Goal: Book appointment/travel/reservation

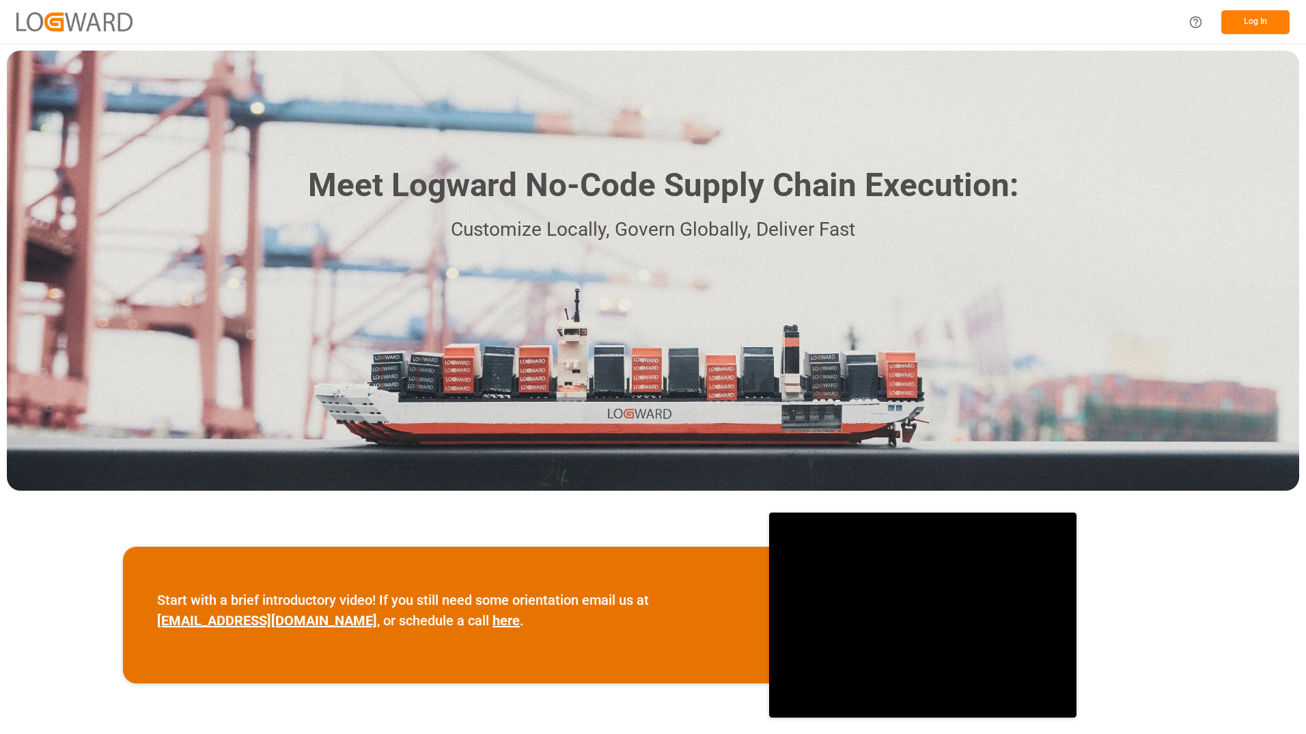
click at [1258, 29] on button "Log In" at bounding box center [1256, 22] width 68 height 24
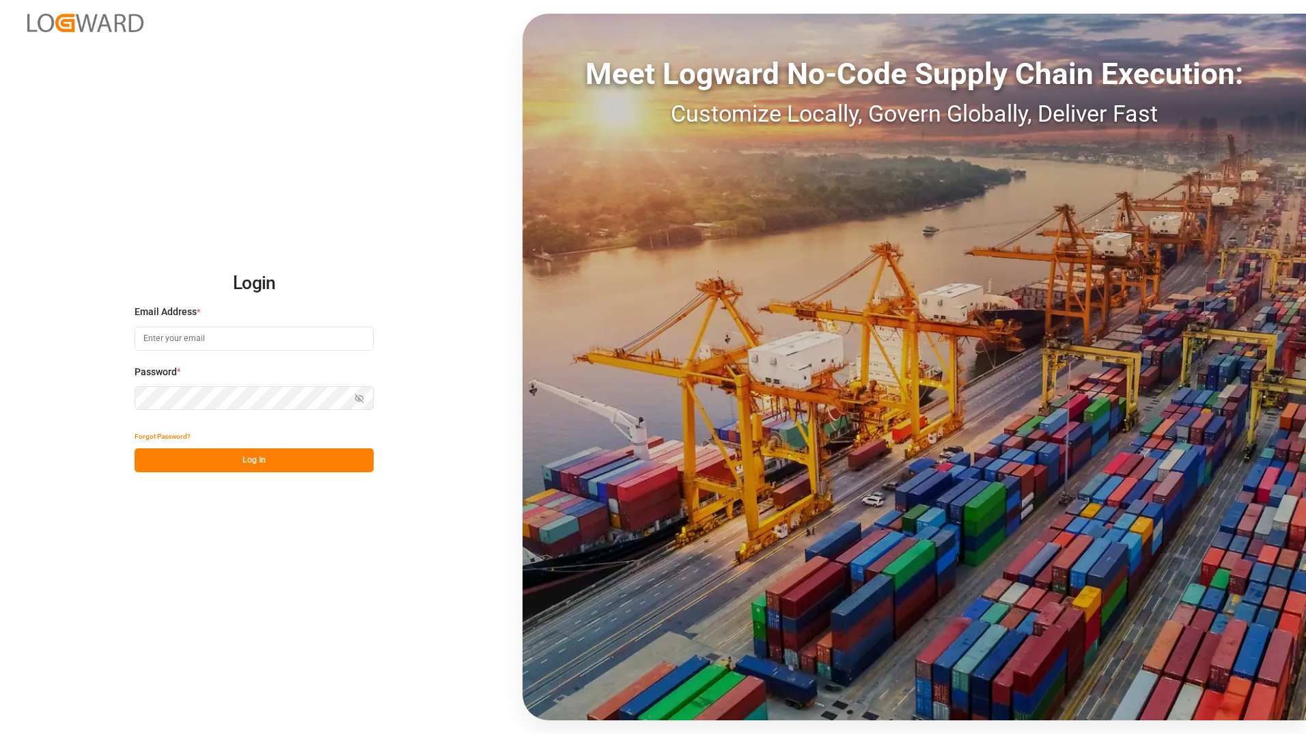
click at [204, 330] on input at bounding box center [254, 339] width 239 height 24
click at [204, 336] on input at bounding box center [254, 339] width 239 height 24
type input "[PERSON_NAME][EMAIL_ADDRESS][DOMAIN_NAME]"
click at [40, 383] on div "Login Email Address * [EMAIL_ADDRESS][DOMAIN_NAME] Password * Show password For…" at bounding box center [653, 367] width 1306 height 734
click at [265, 456] on button "Log In" at bounding box center [254, 460] width 239 height 24
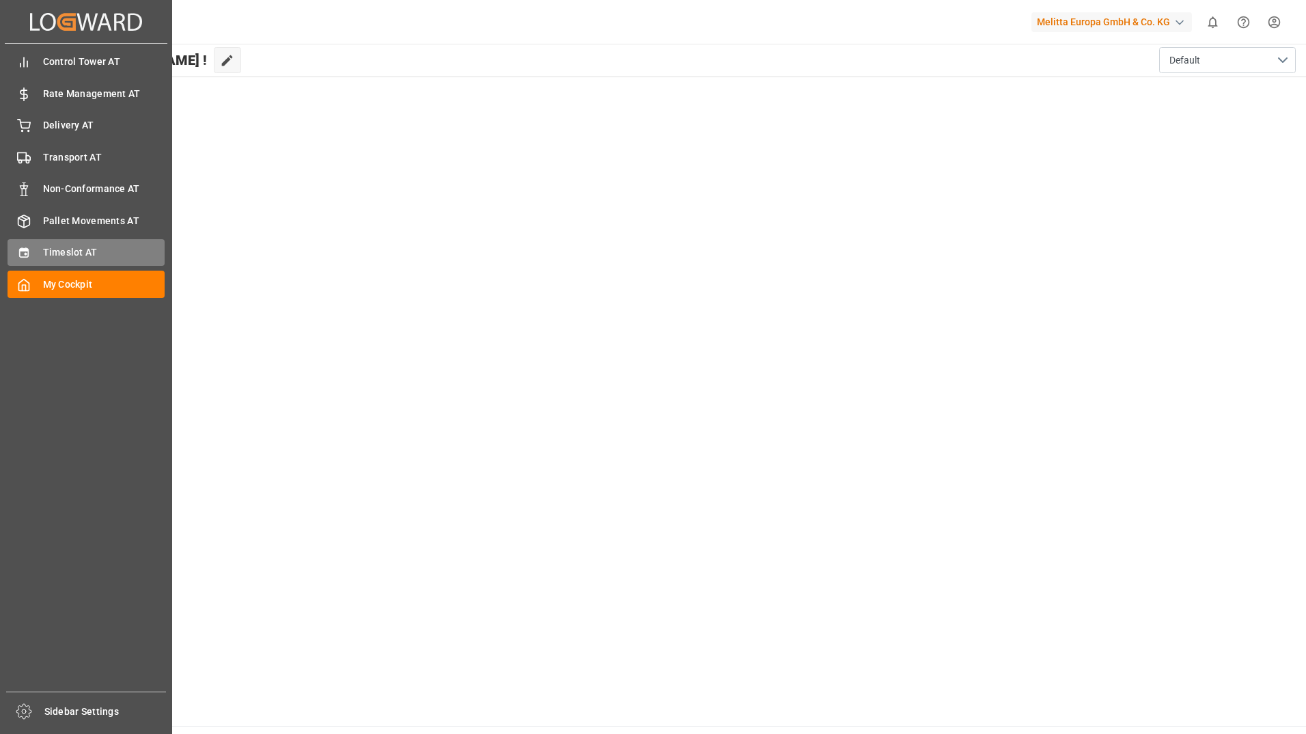
click at [92, 245] on span "Timeslot AT" at bounding box center [104, 252] width 122 height 14
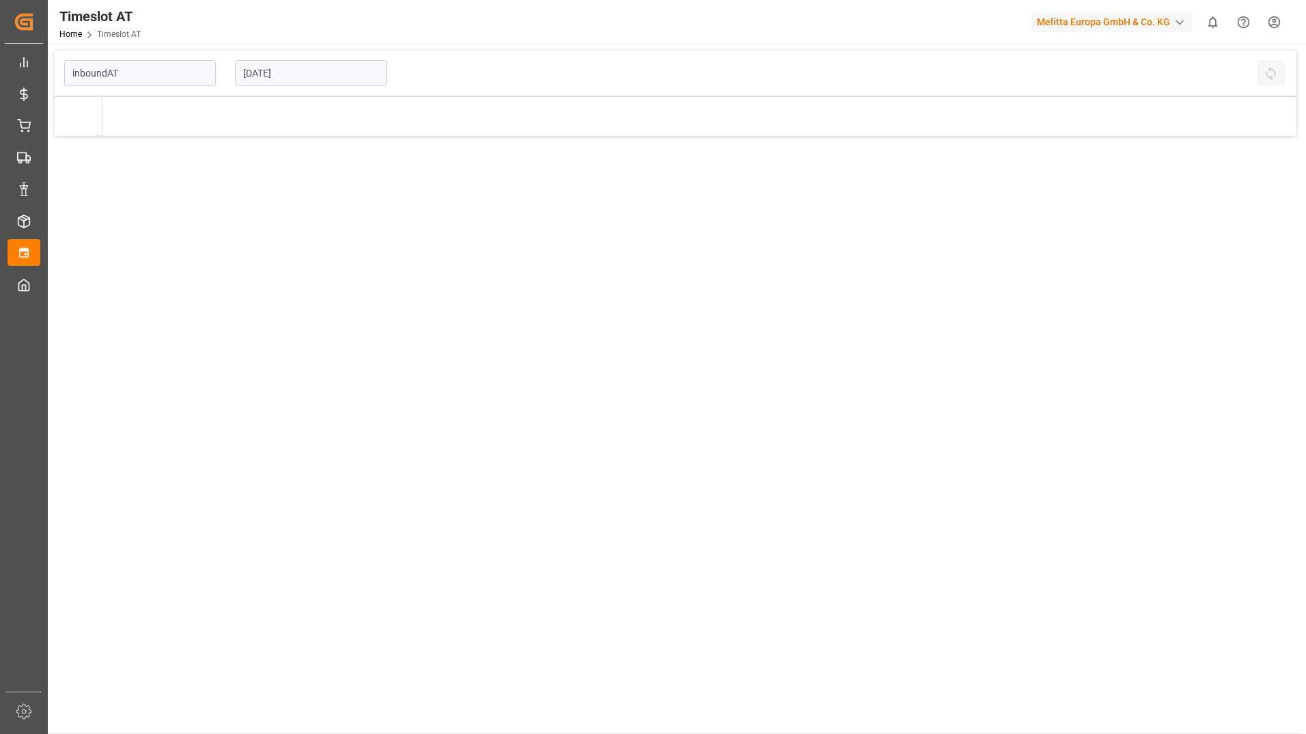
type input "Inbound AT"
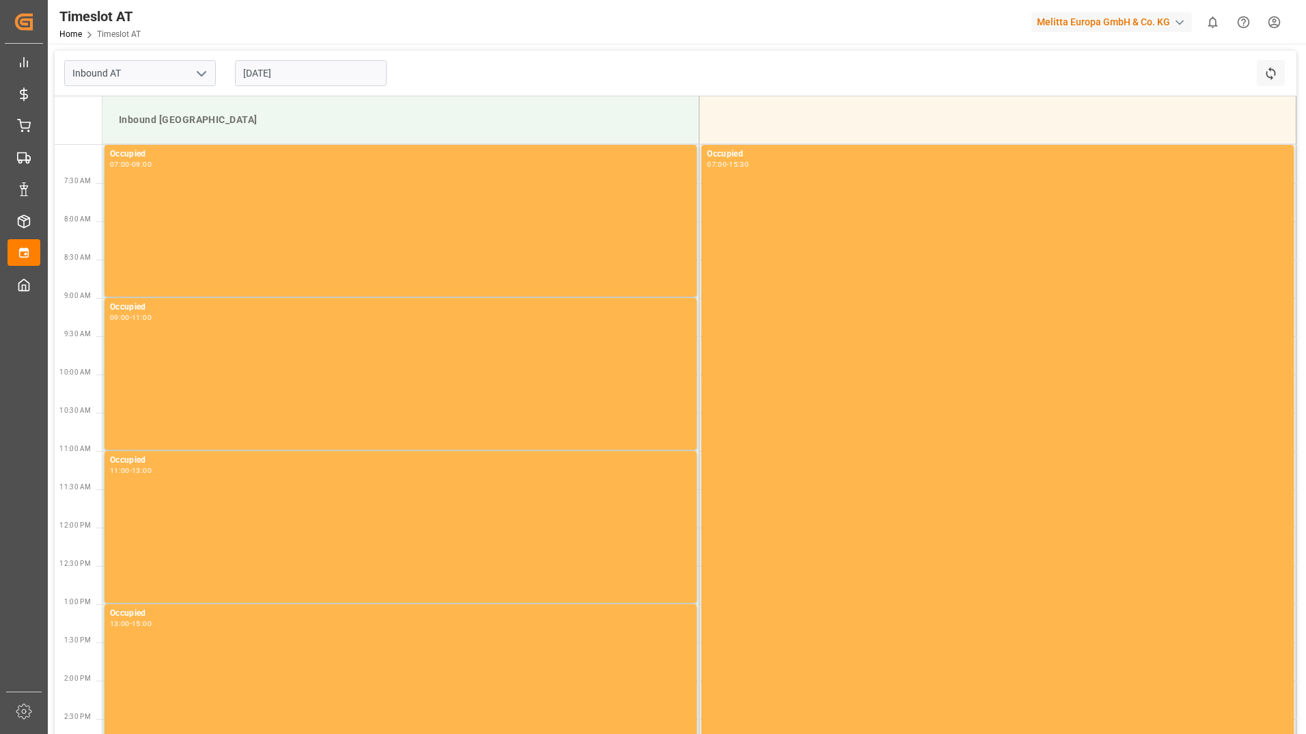
click at [308, 72] on input "[DATE]" at bounding box center [311, 73] width 152 height 26
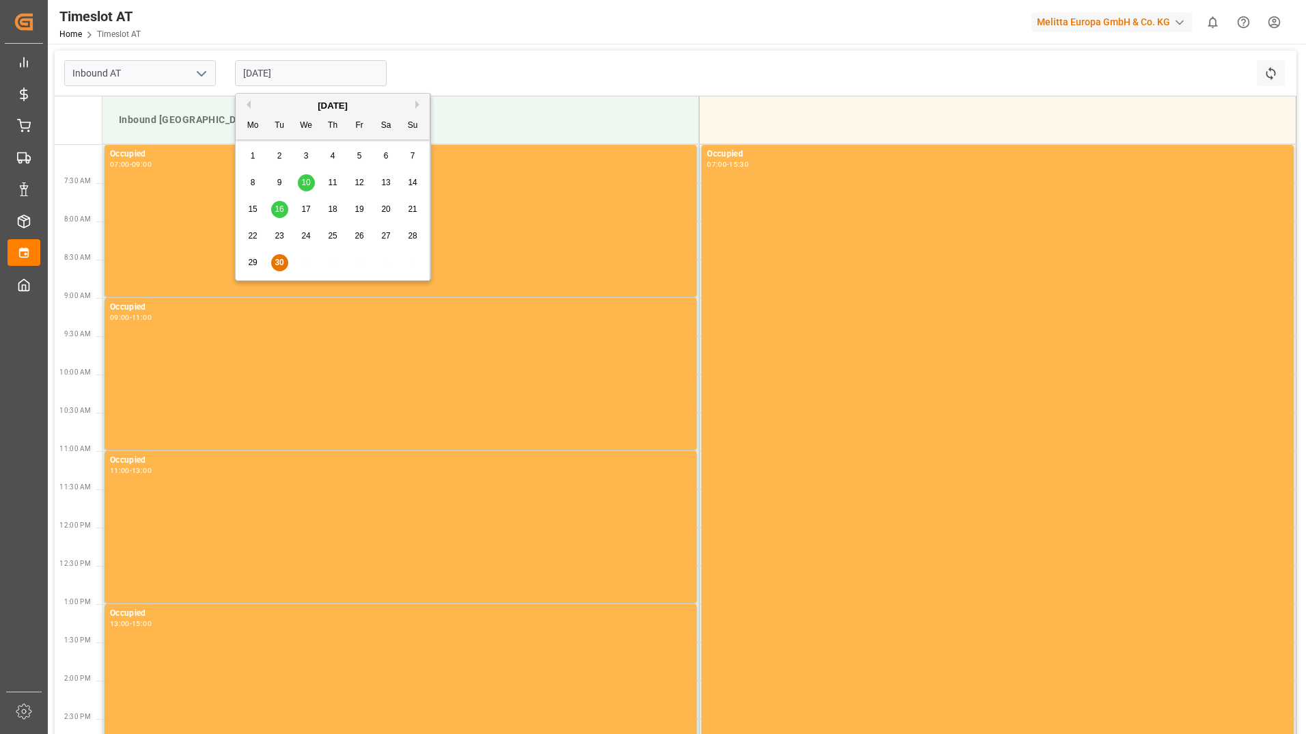
click at [419, 106] on button "Next Month" at bounding box center [419, 104] width 8 height 8
click at [296, 156] on div "Previous Month Next Month [DATE] Mo Tu We Th Fr Sa Su 29 30 1 2 3 4 5 6 7 8 9 1…" at bounding box center [333, 189] width 196 height 192
click at [306, 154] on span "1" at bounding box center [306, 156] width 5 height 10
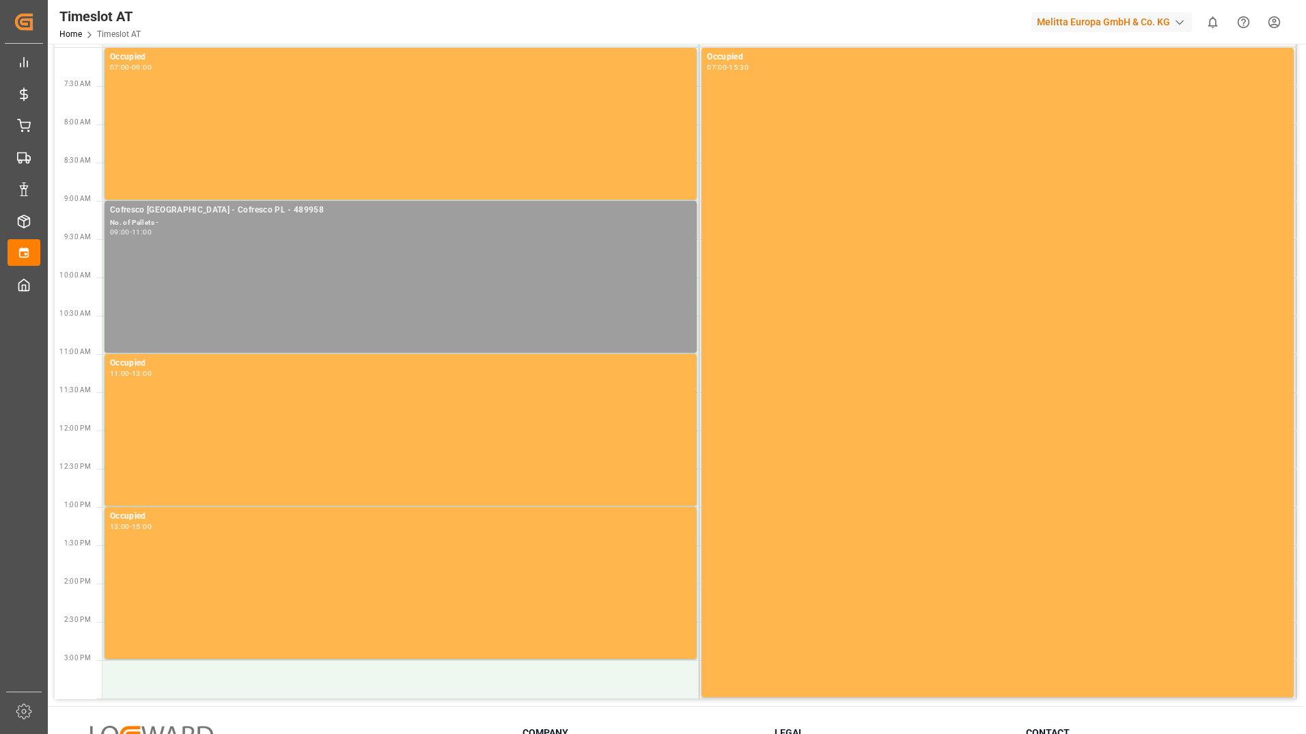
scroll to position [224, 0]
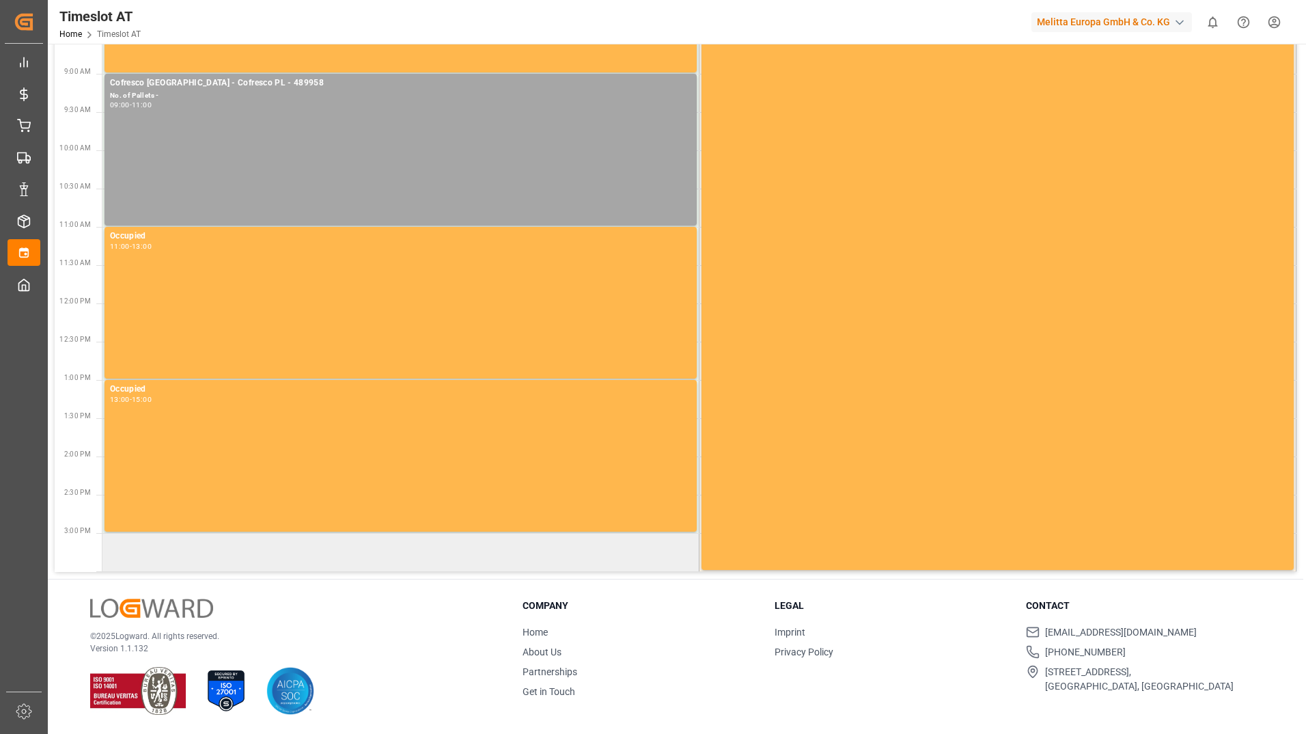
click at [164, 558] on td at bounding box center [400, 552] width 597 height 38
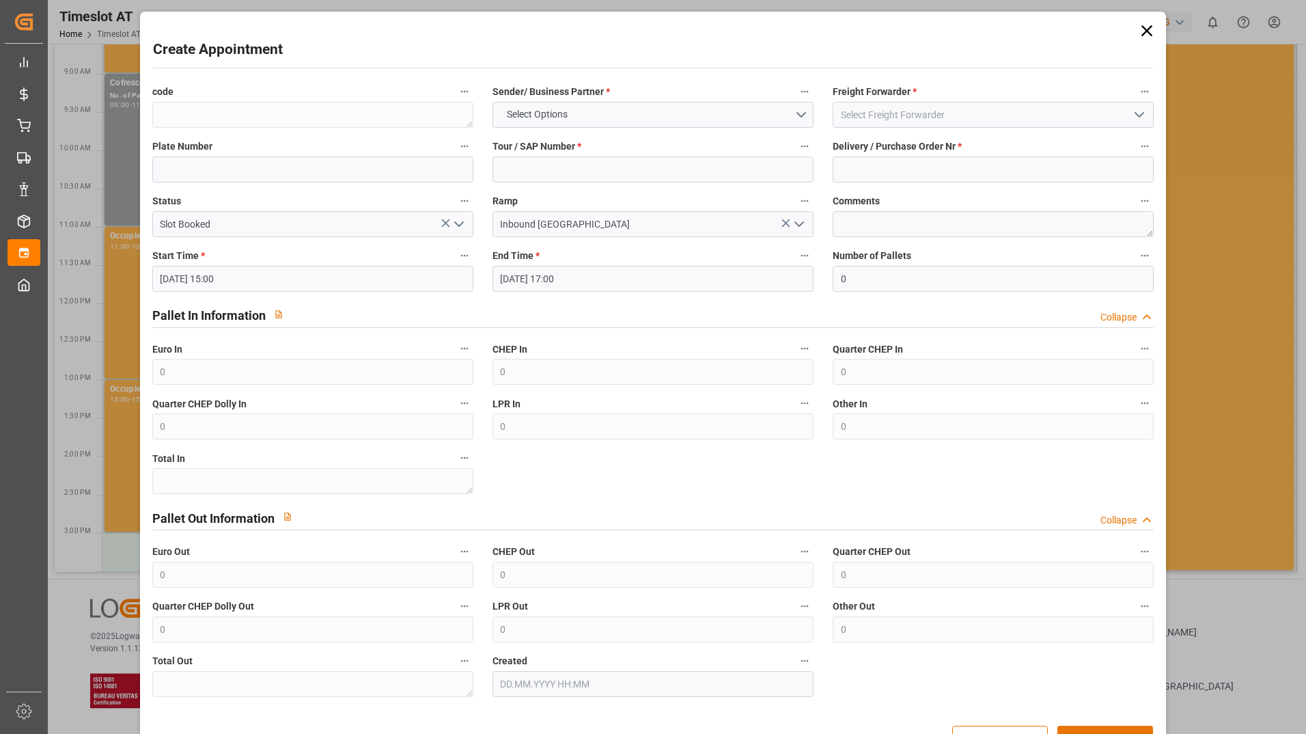
click at [1144, 31] on icon at bounding box center [1147, 30] width 11 height 11
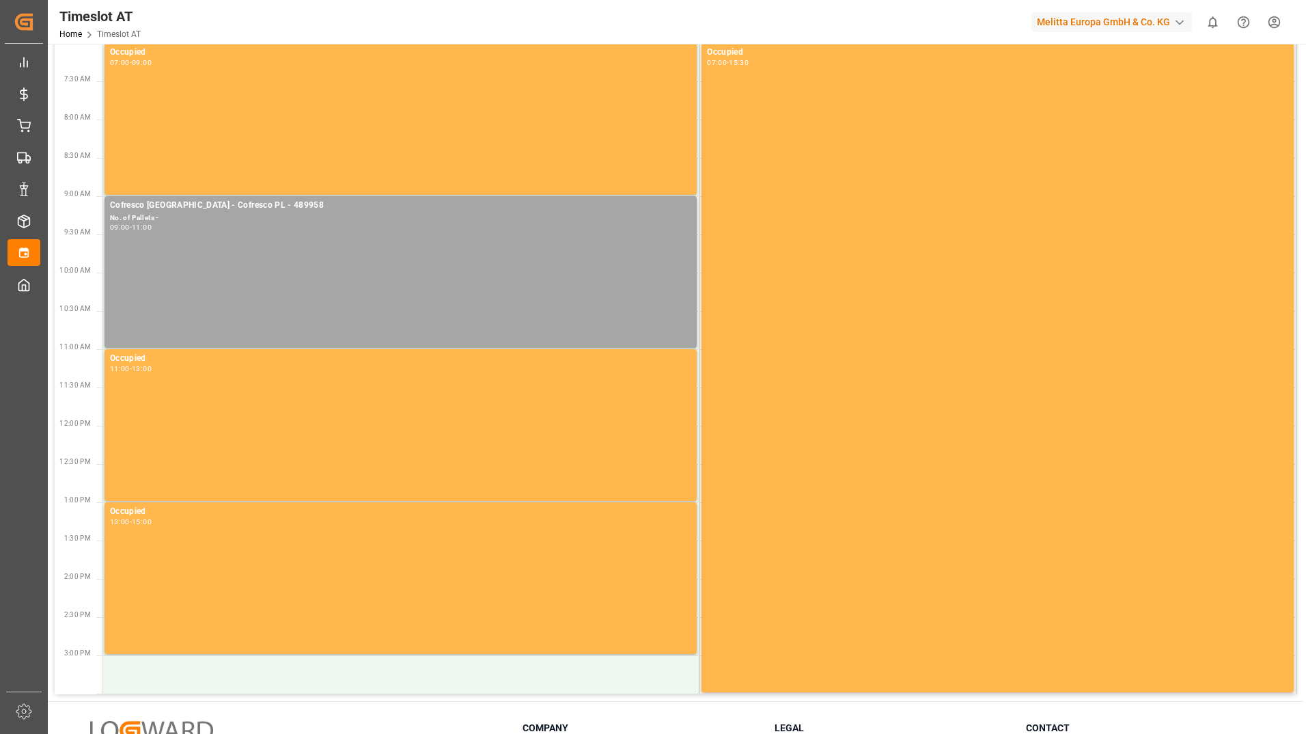
scroll to position [0, 0]
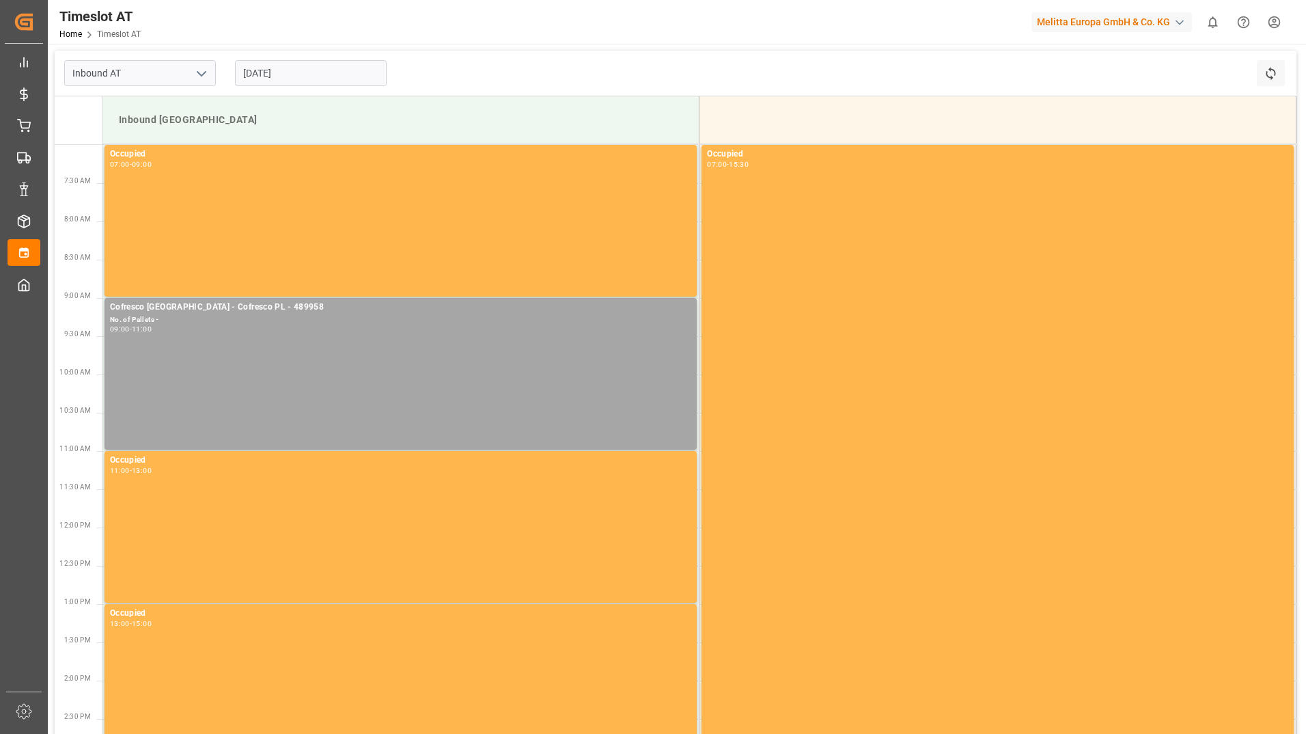
click at [290, 74] on input "[DATE]" at bounding box center [311, 73] width 152 height 26
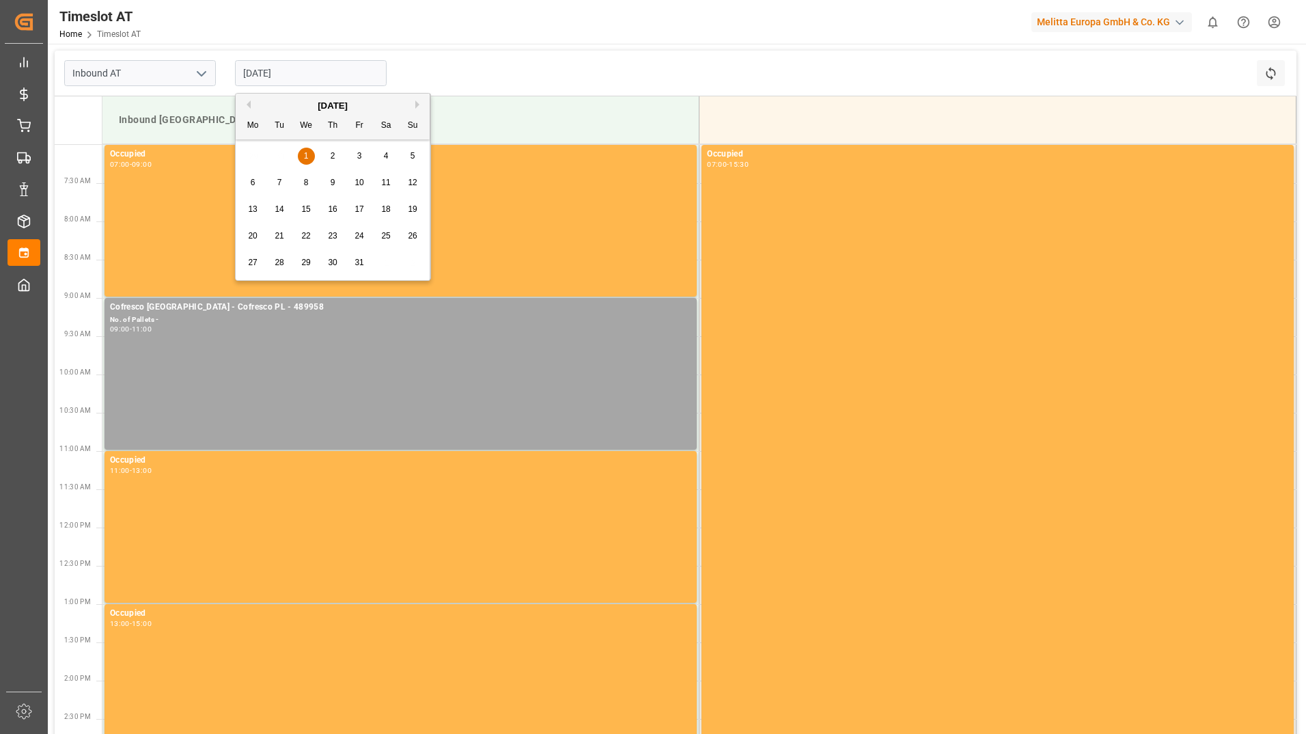
click at [338, 161] on div "2" at bounding box center [333, 156] width 17 height 16
type input "[DATE]"
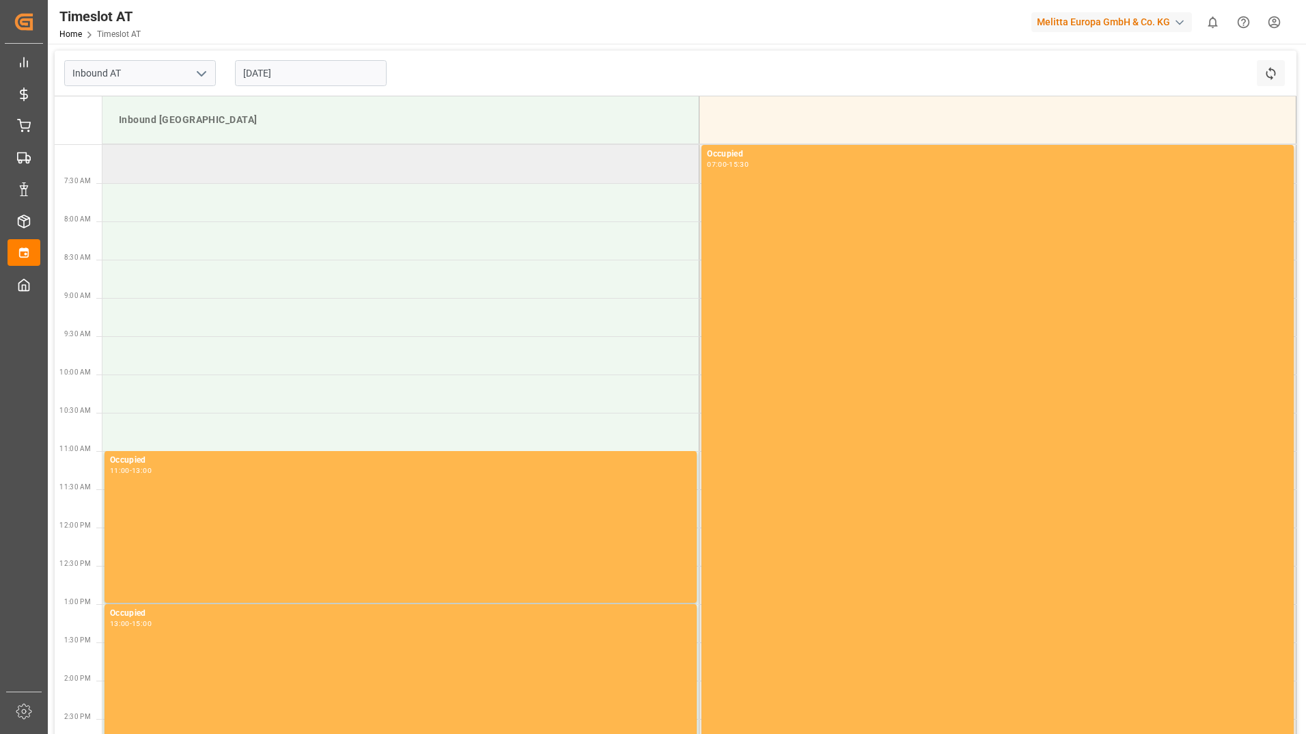
click at [275, 178] on td at bounding box center [400, 164] width 597 height 38
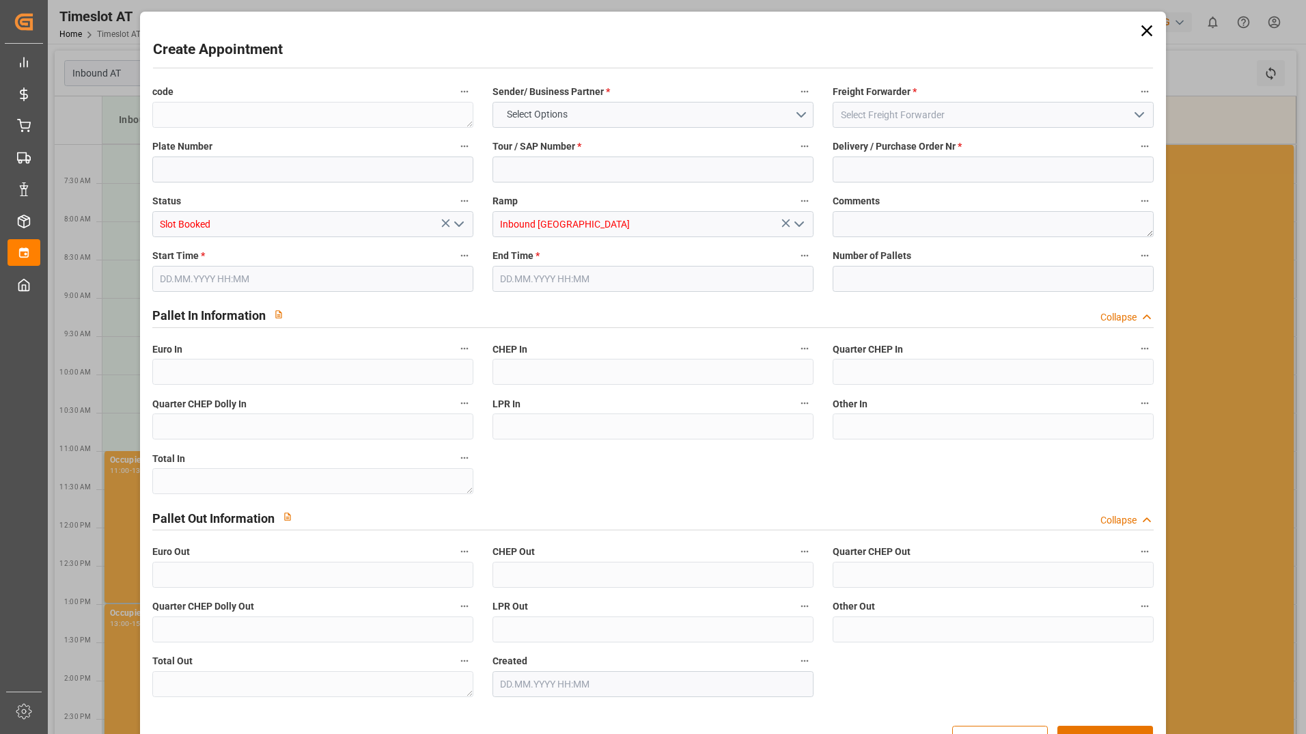
type input "0"
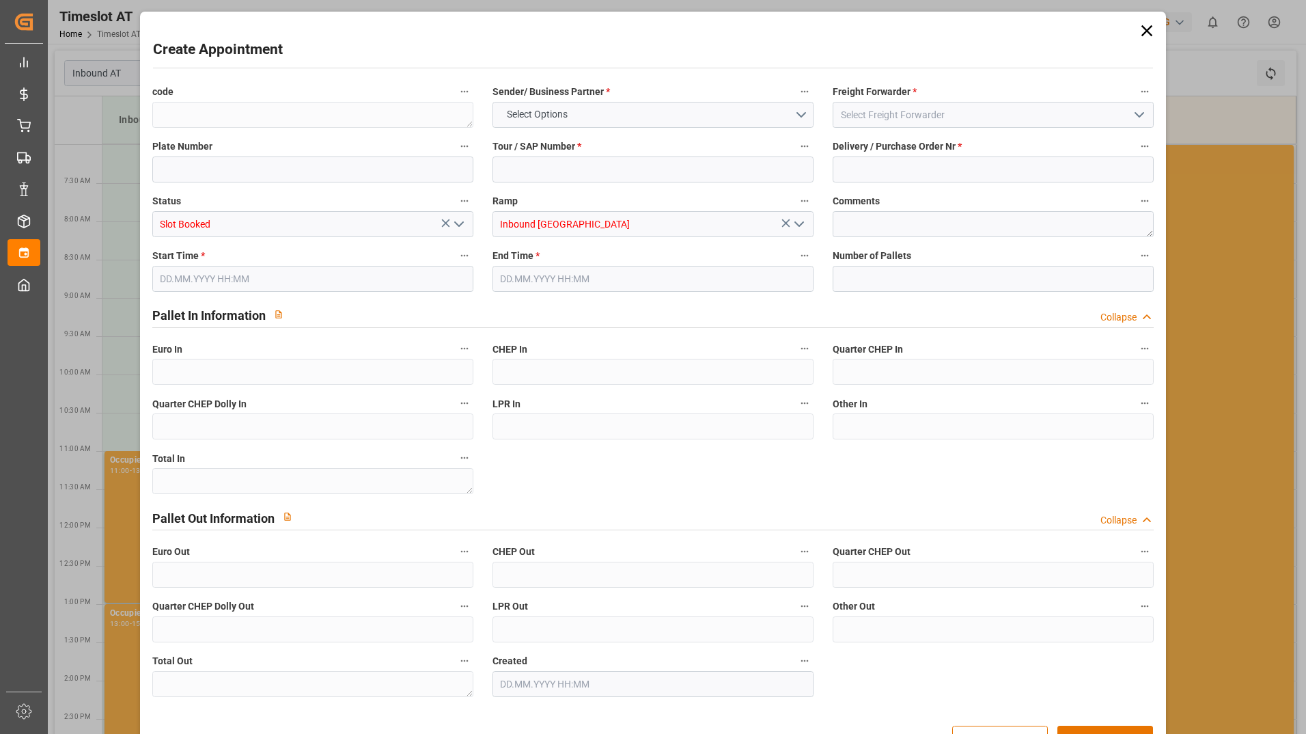
type input "0"
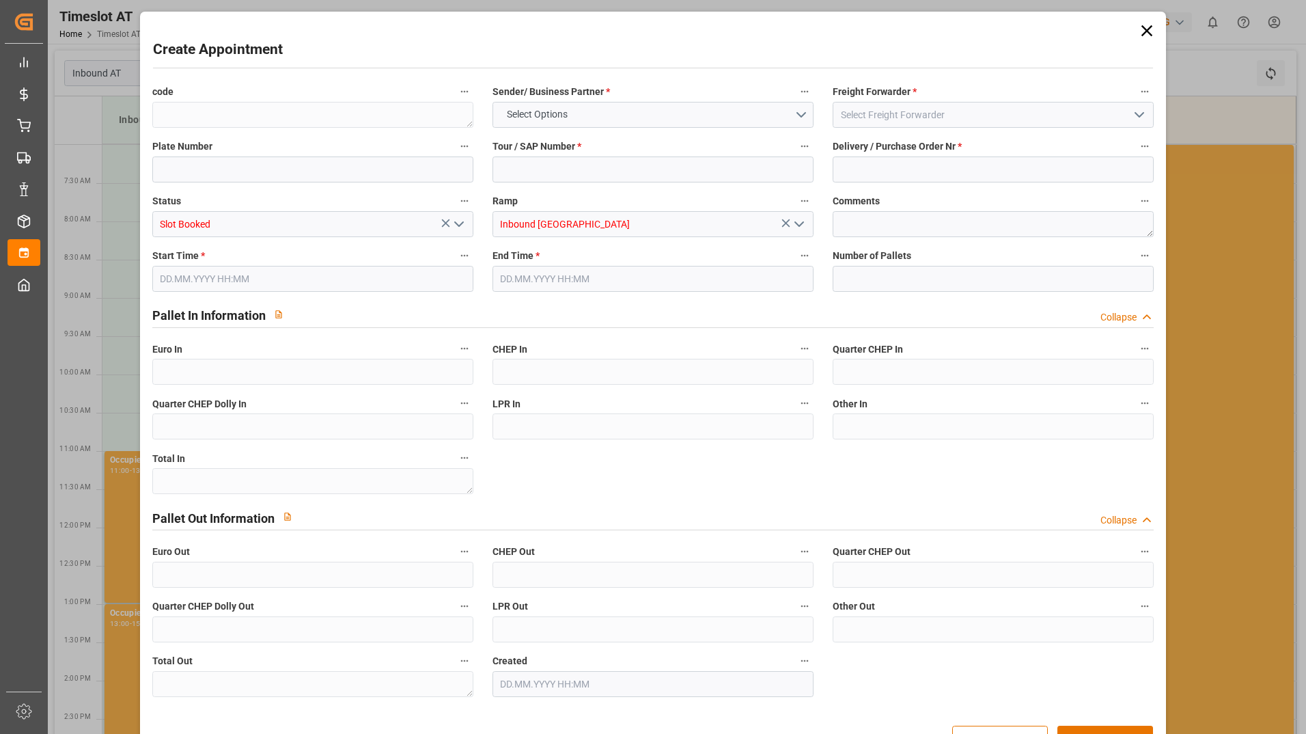
type input "0"
type input "[DATE] 07:00"
type input "[DATE] 09:00"
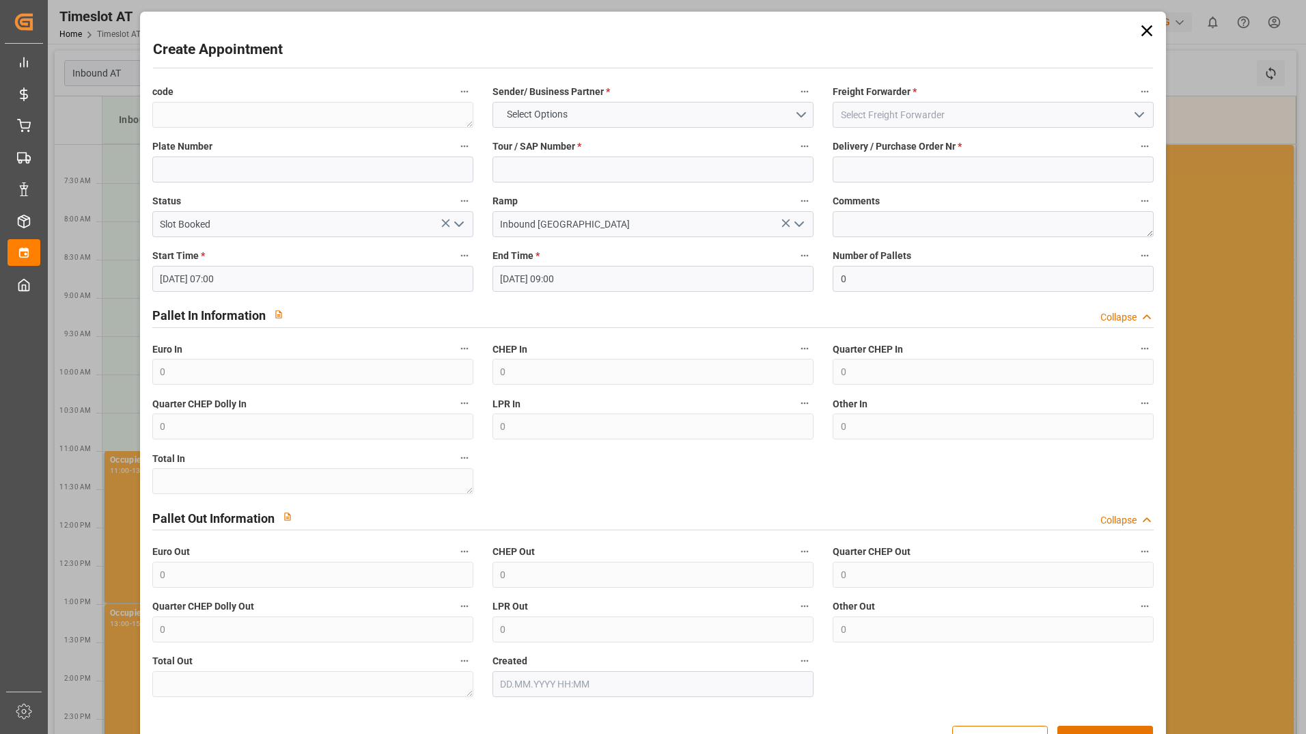
click at [1142, 32] on icon at bounding box center [1147, 30] width 11 height 11
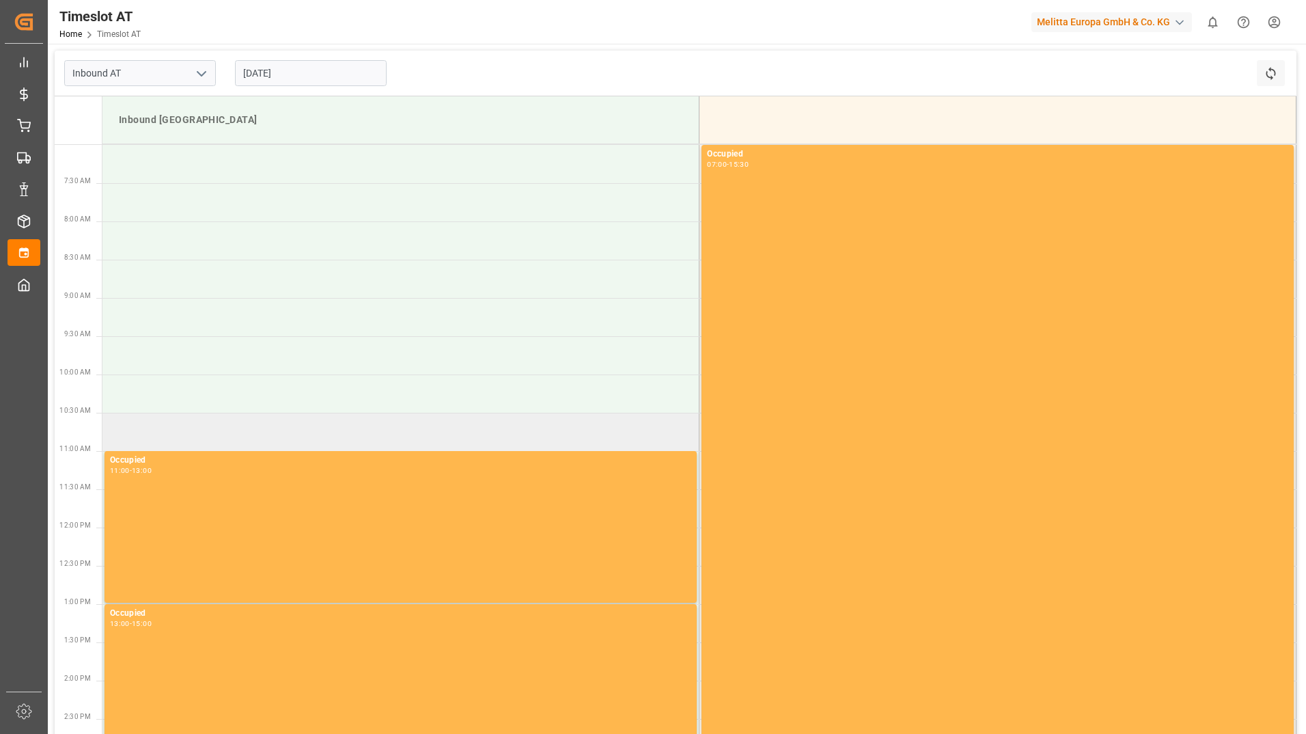
click at [268, 435] on td at bounding box center [400, 432] width 597 height 38
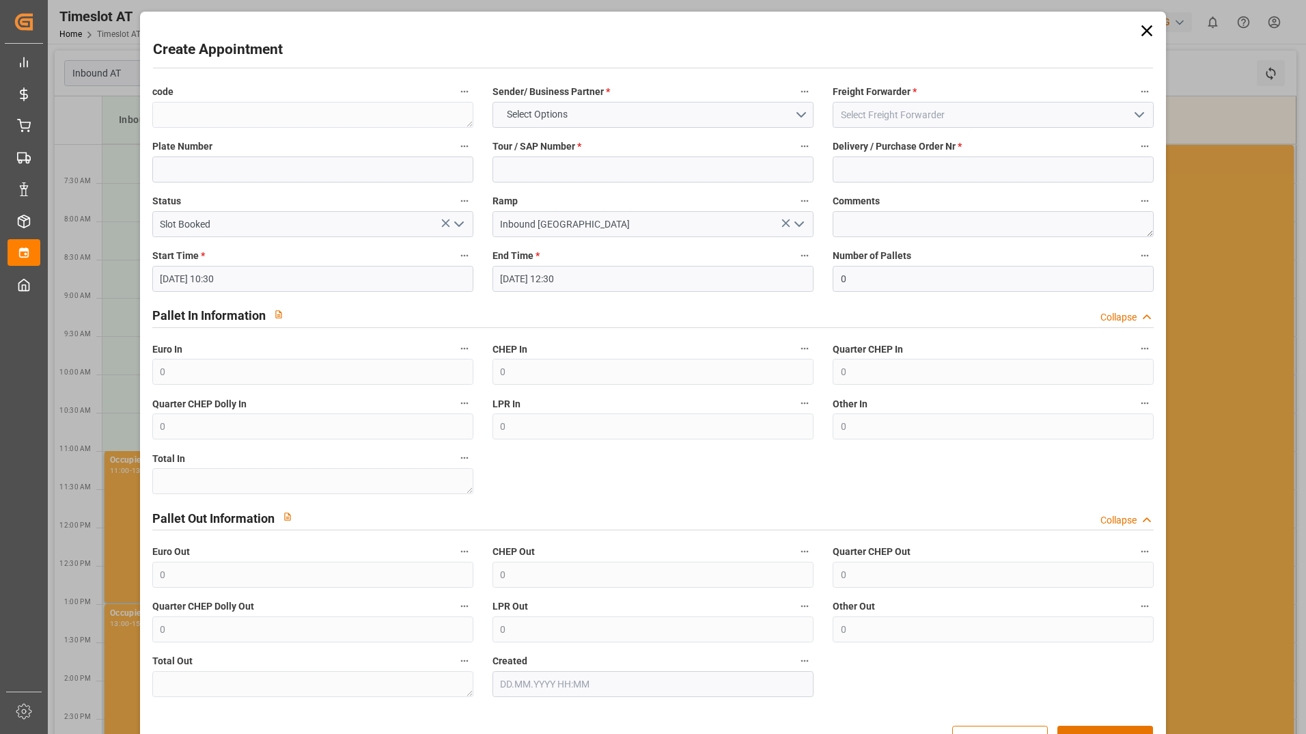
click at [1142, 34] on icon at bounding box center [1147, 30] width 11 height 11
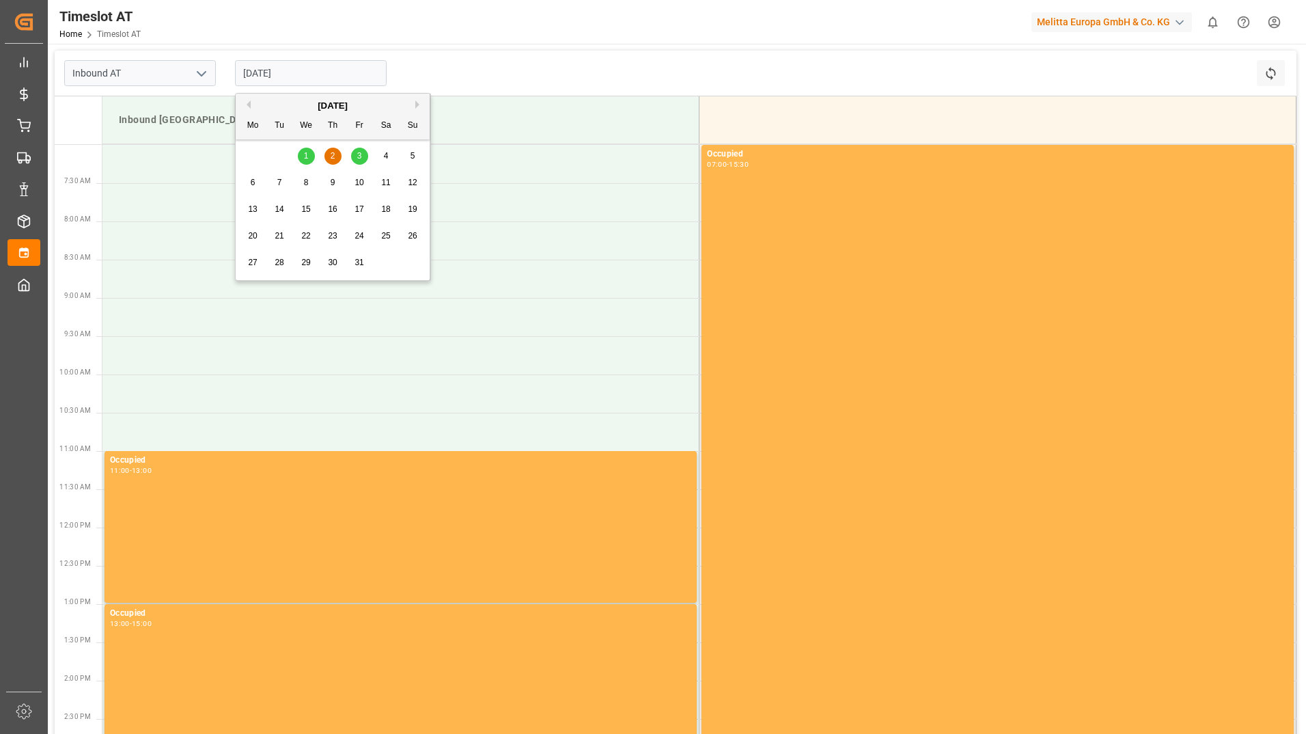
click at [307, 75] on input "[DATE]" at bounding box center [311, 73] width 152 height 26
click at [359, 151] on span "3" at bounding box center [359, 156] width 5 height 10
type input "[DATE]"
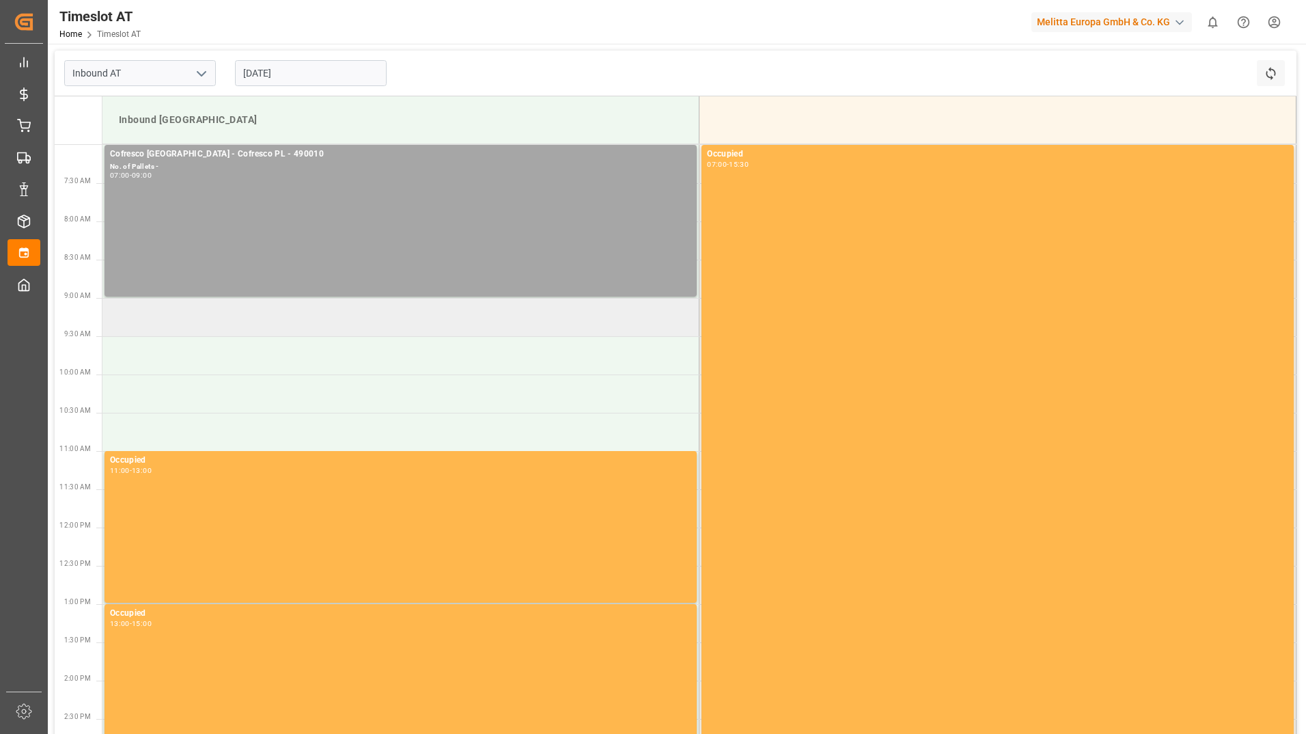
click at [220, 317] on td at bounding box center [400, 317] width 597 height 38
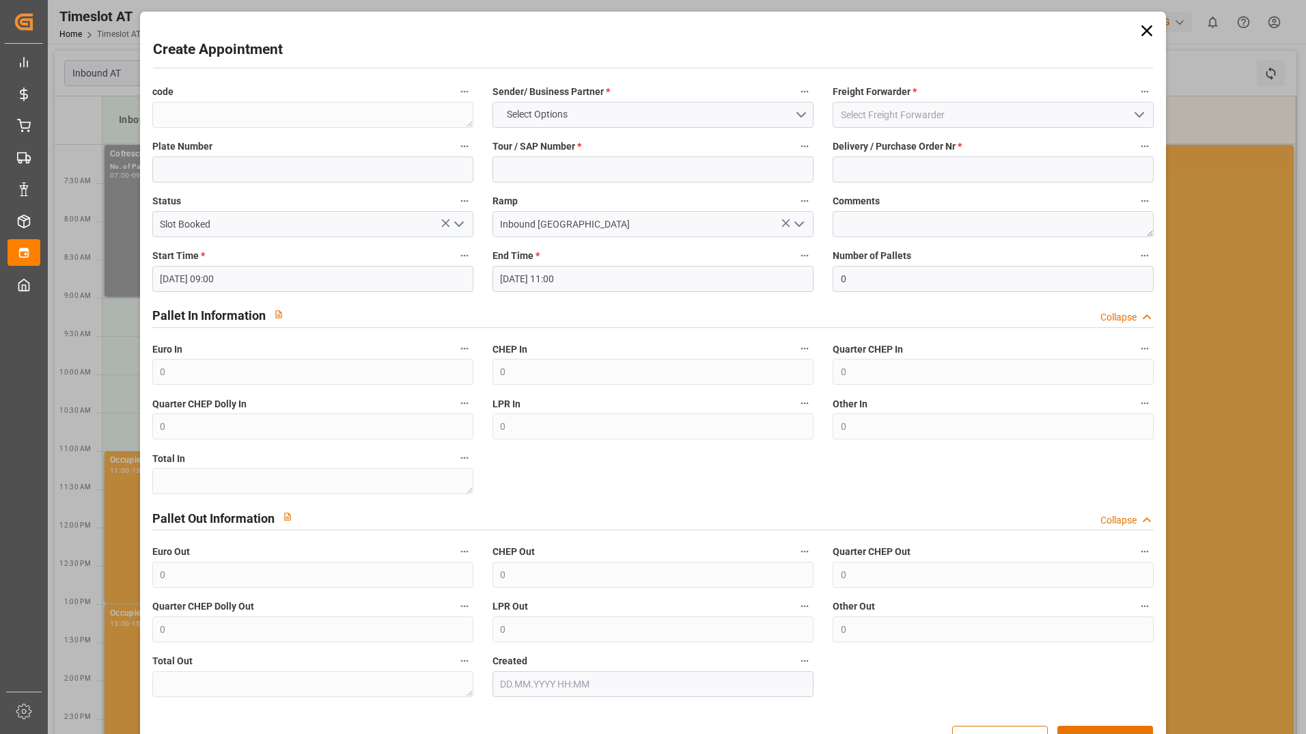
click at [563, 279] on input "[DATE] 11:00" at bounding box center [653, 279] width 321 height 26
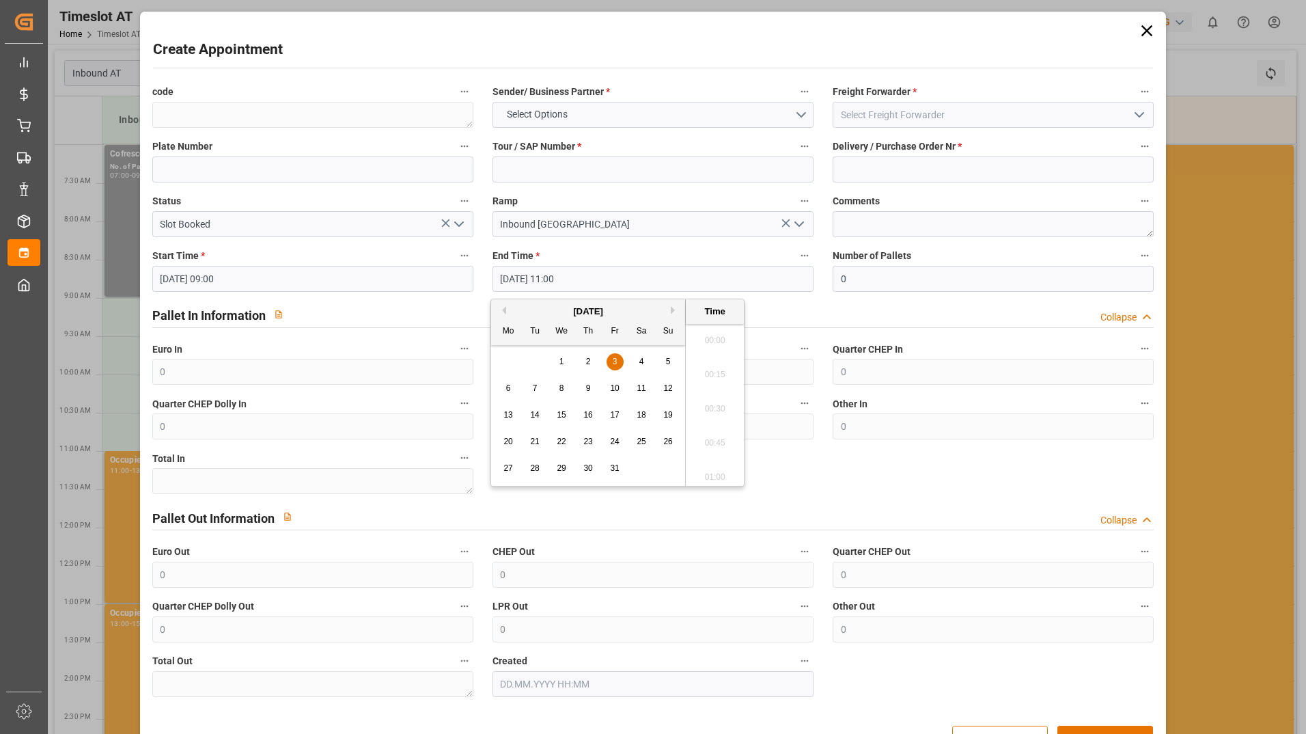
scroll to position [1440, 0]
click at [444, 308] on div "Pallet In Information Collapse" at bounding box center [653, 314] width 1002 height 26
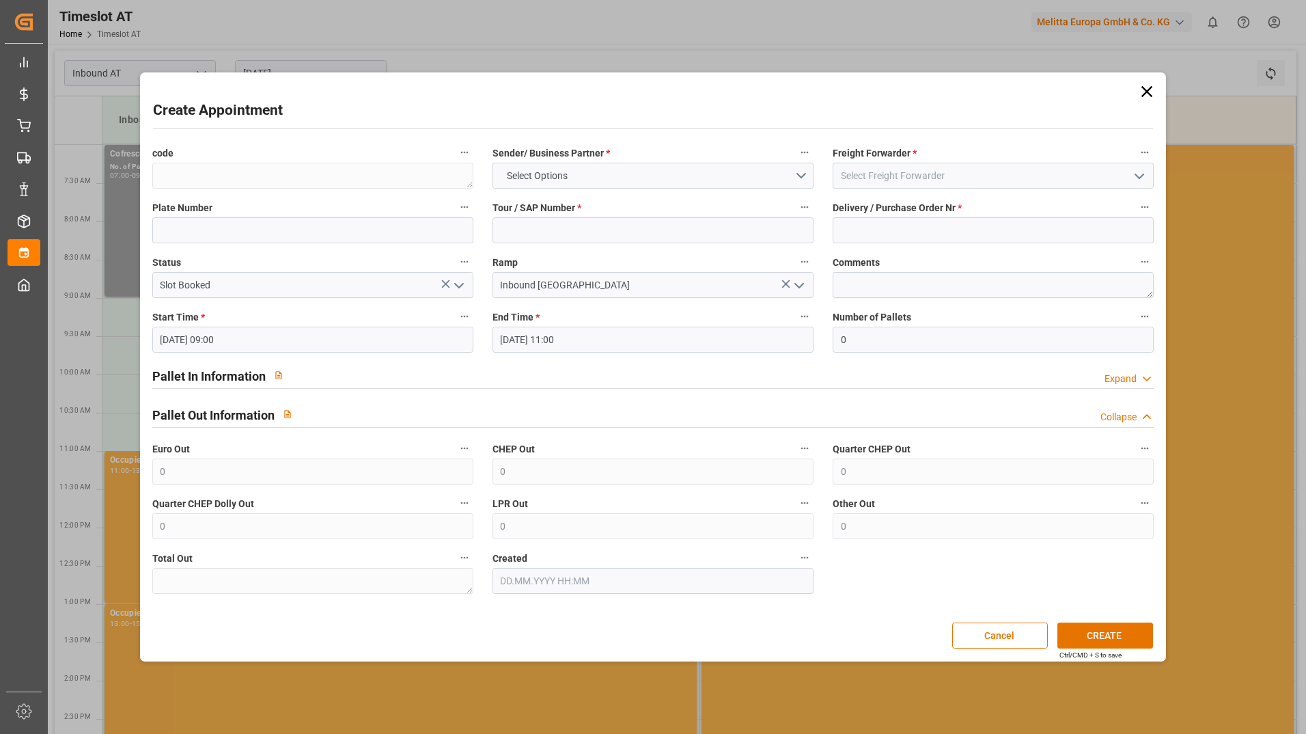
click at [1150, 89] on icon at bounding box center [1147, 91] width 11 height 11
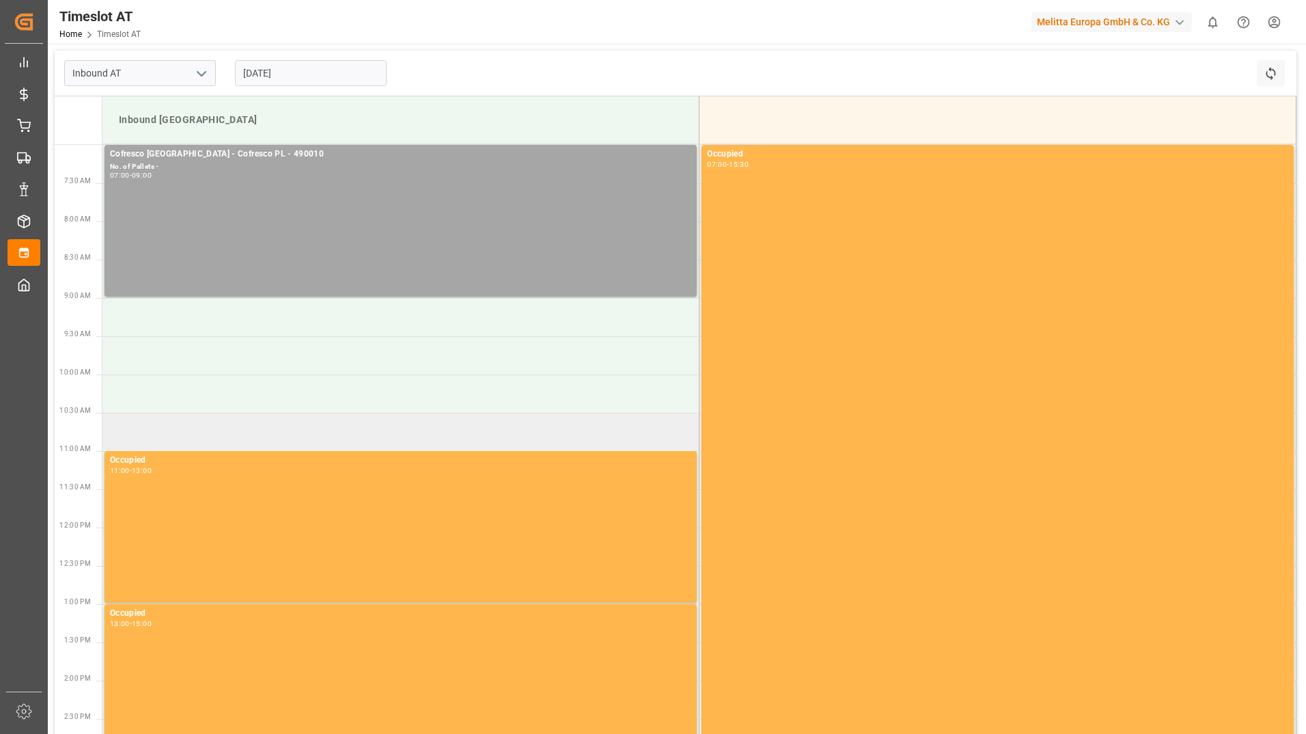
click at [218, 435] on td at bounding box center [400, 432] width 597 height 38
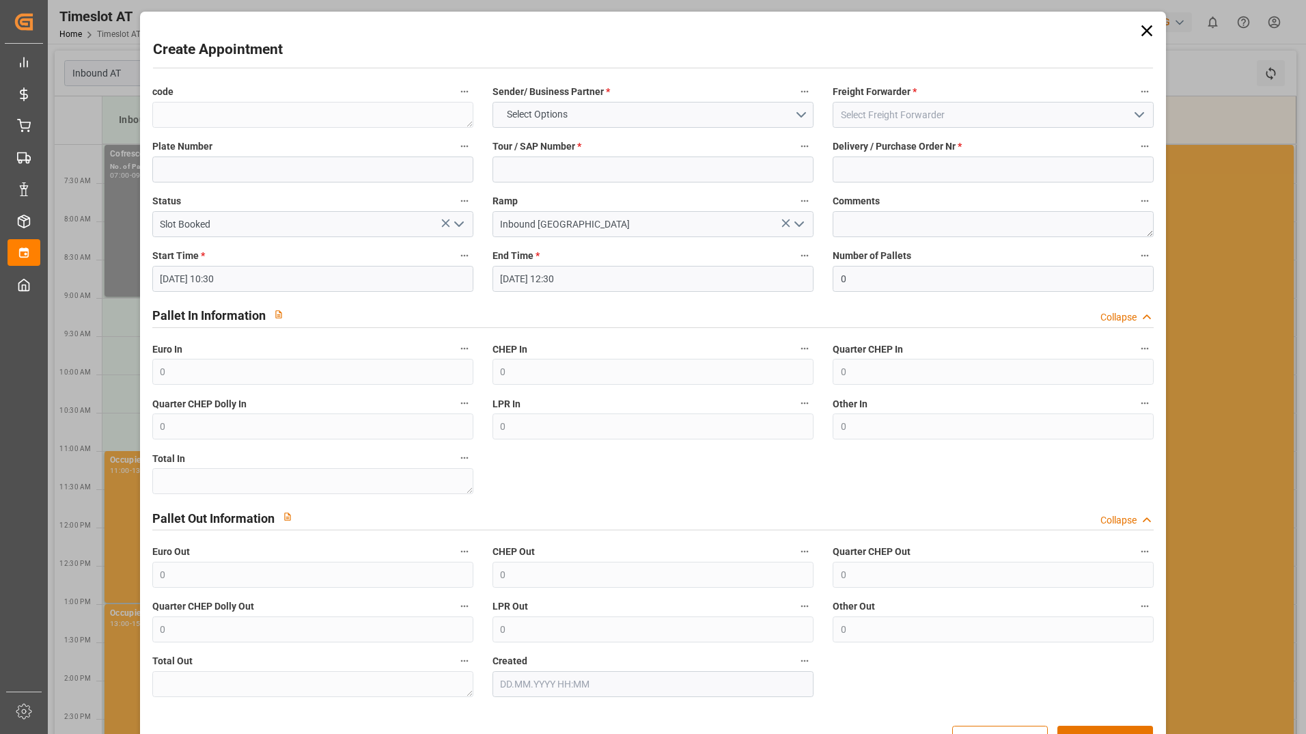
click at [1146, 31] on icon at bounding box center [1147, 30] width 19 height 19
